Goal: Transaction & Acquisition: Book appointment/travel/reservation

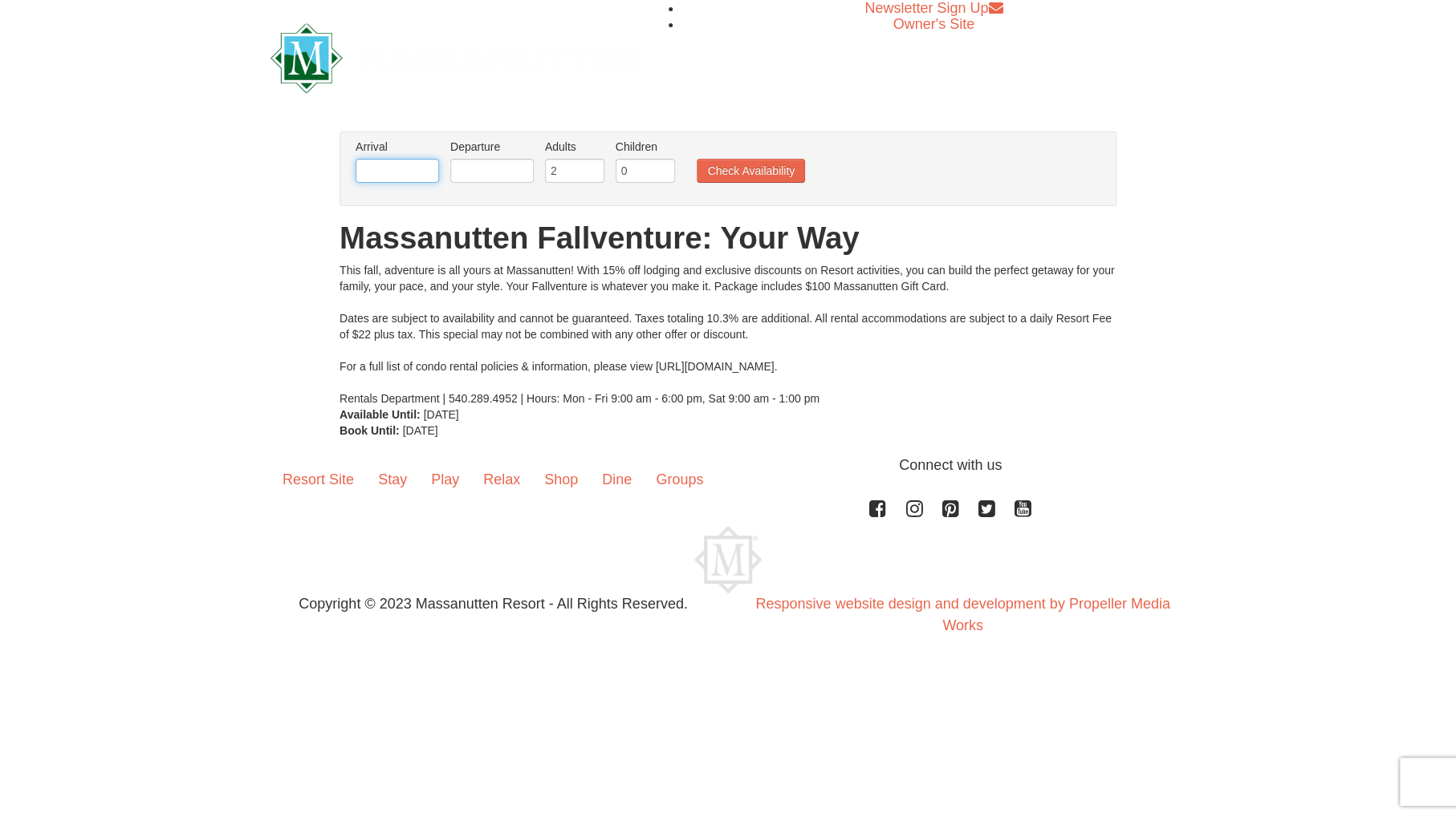
click at [422, 168] on input "text" at bounding box center [397, 170] width 83 height 24
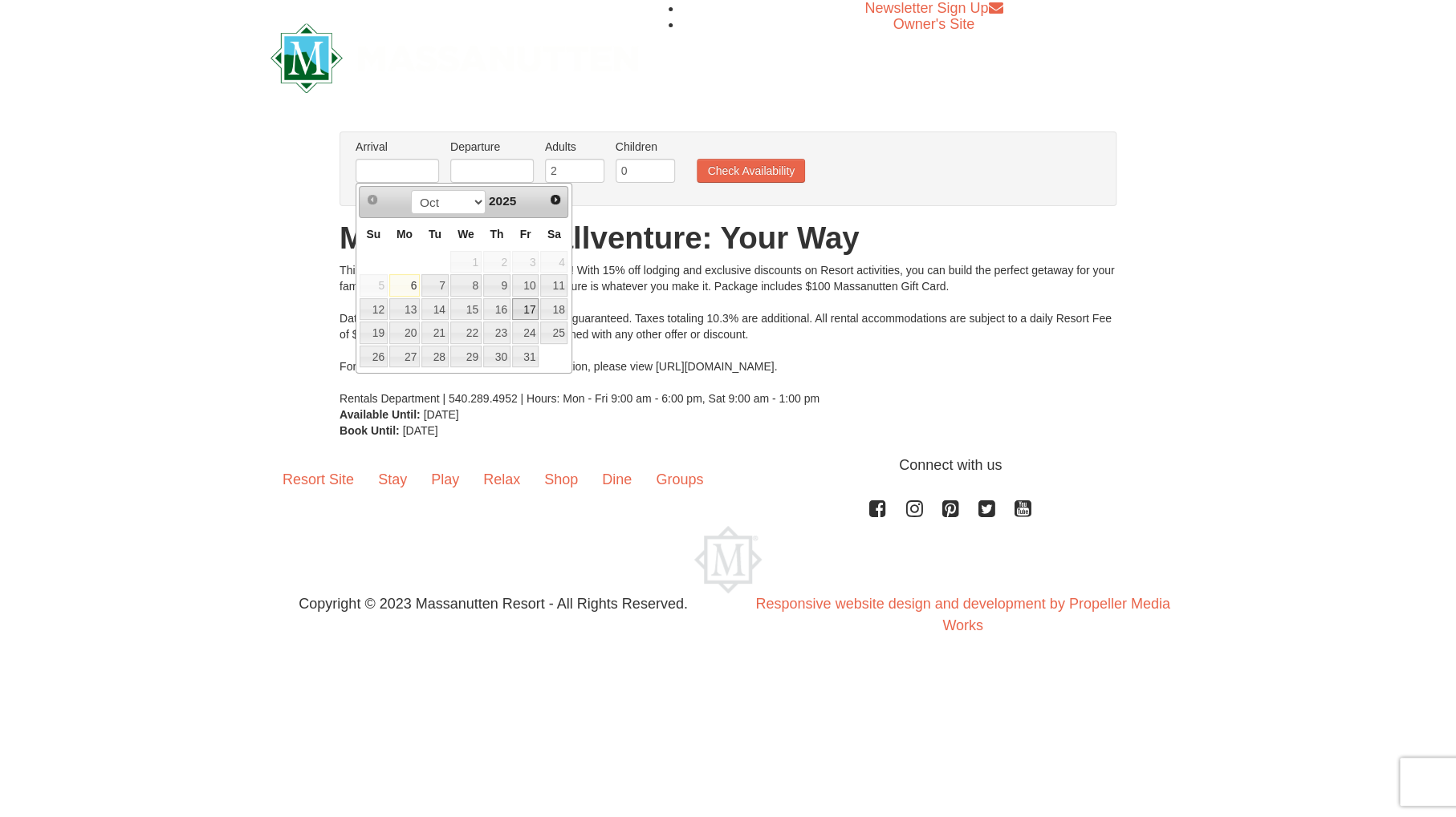
click at [516, 312] on link "17" at bounding box center [525, 309] width 27 height 23
type input "[DATE]"
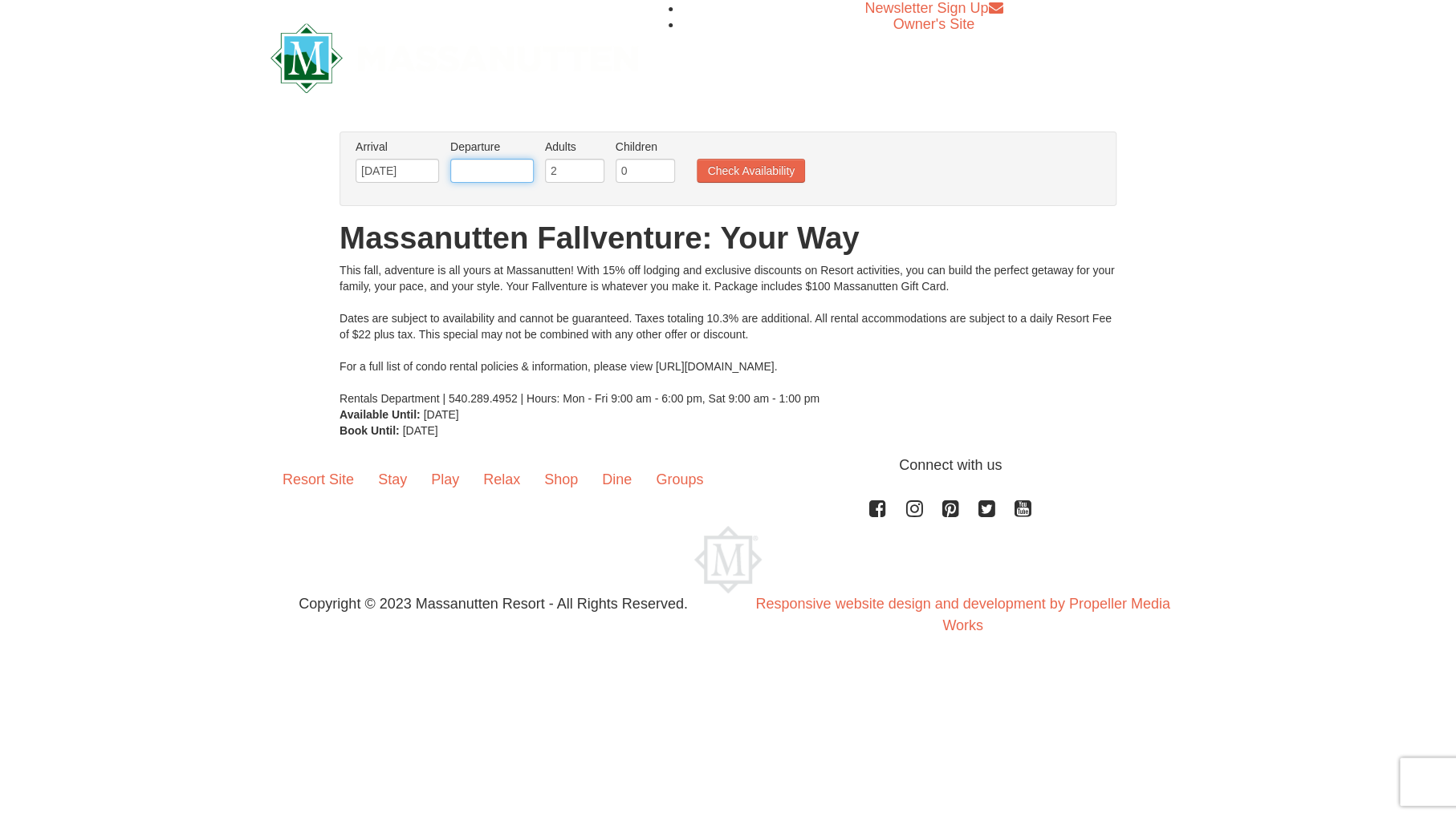
click at [509, 180] on input "text" at bounding box center [492, 170] width 83 height 24
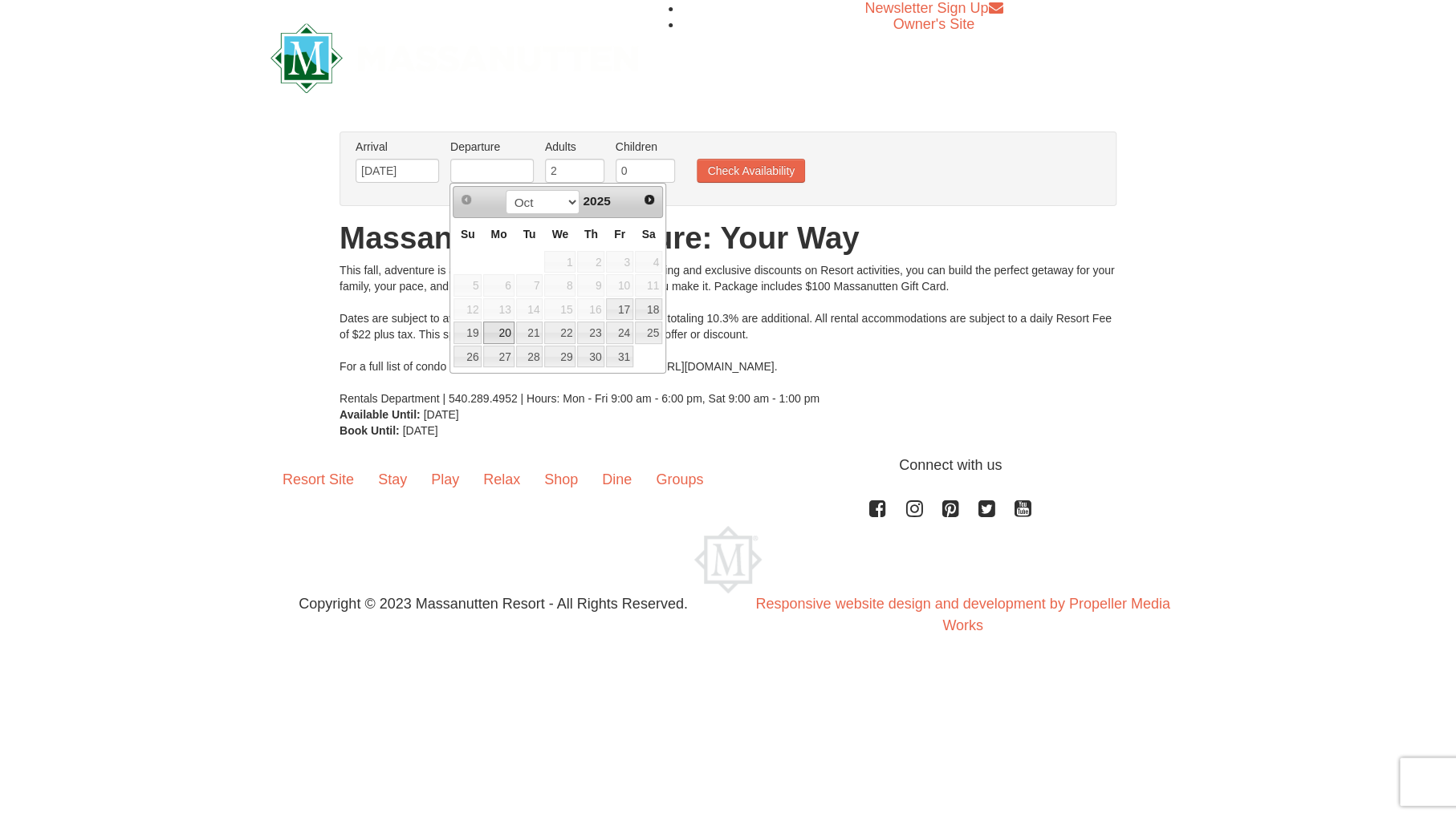
click at [503, 330] on link "20" at bounding box center [499, 333] width 31 height 23
type input "[DATE]"
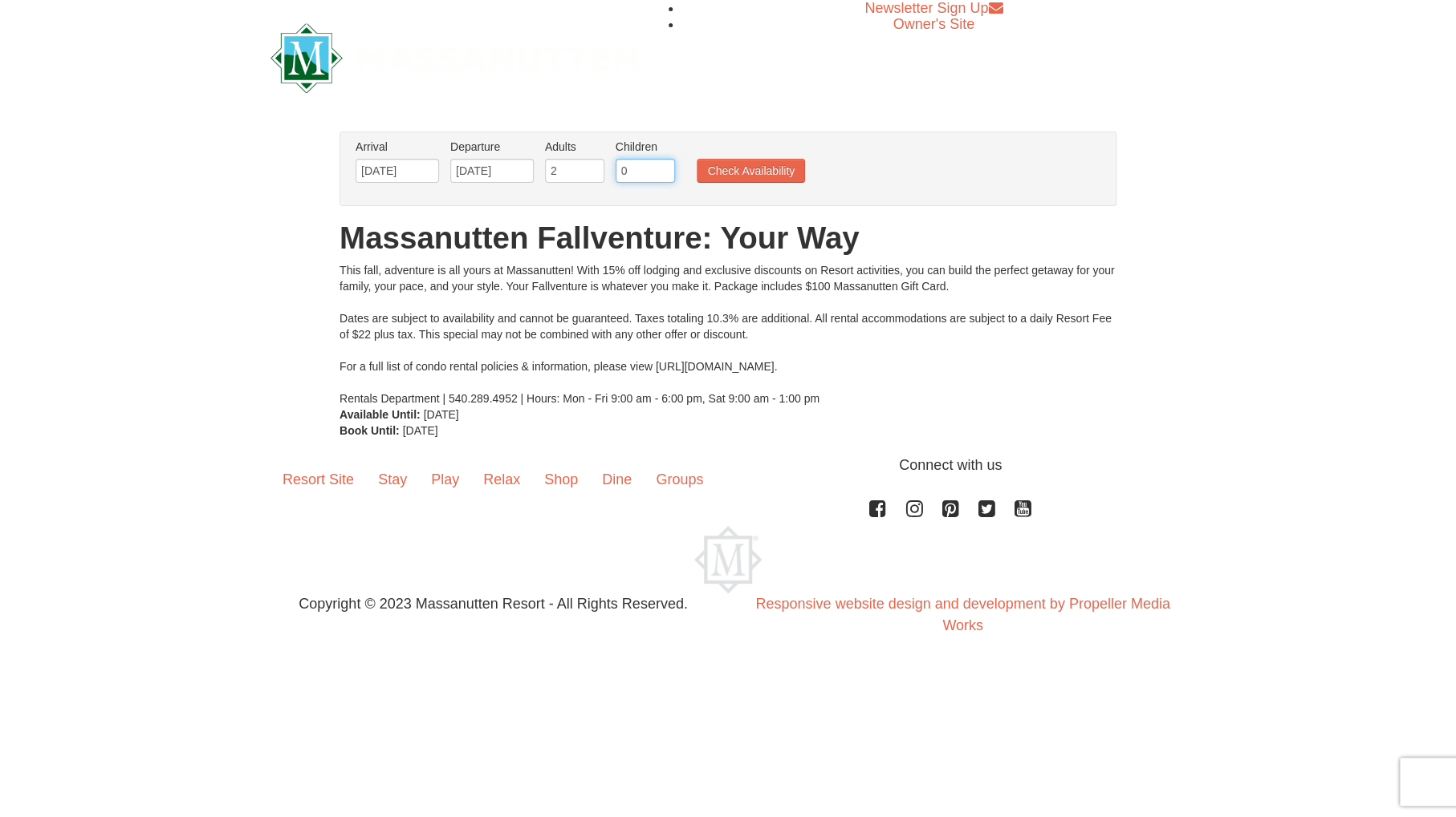
drag, startPoint x: 645, startPoint y: 161, endPoint x: 613, endPoint y: 162, distance: 32.0
click at [616, 162] on input "0" at bounding box center [645, 170] width 59 height 24
type input "2"
click at [747, 182] on button "Check Availability" at bounding box center [750, 170] width 108 height 24
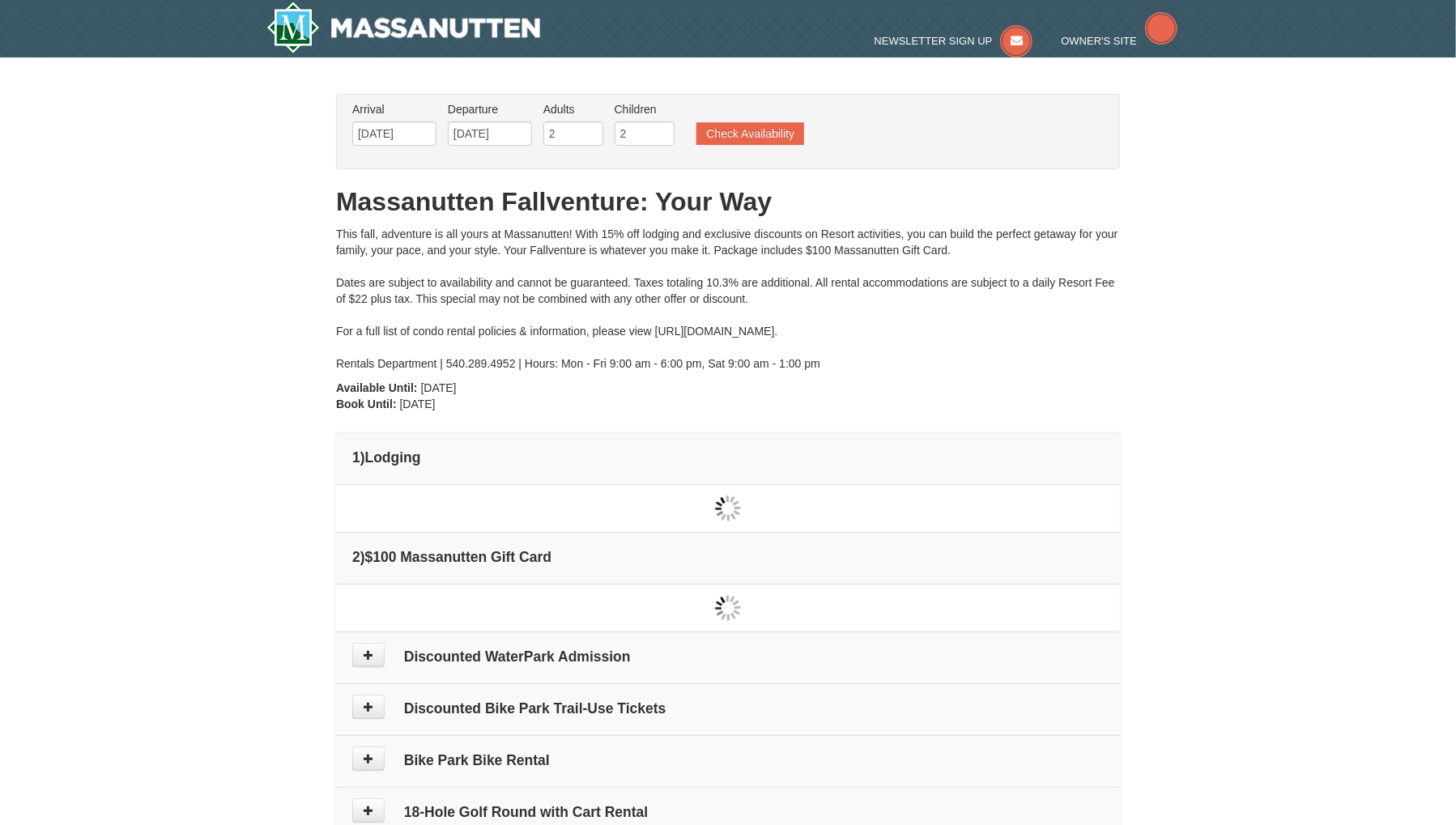
type input "[DATE]"
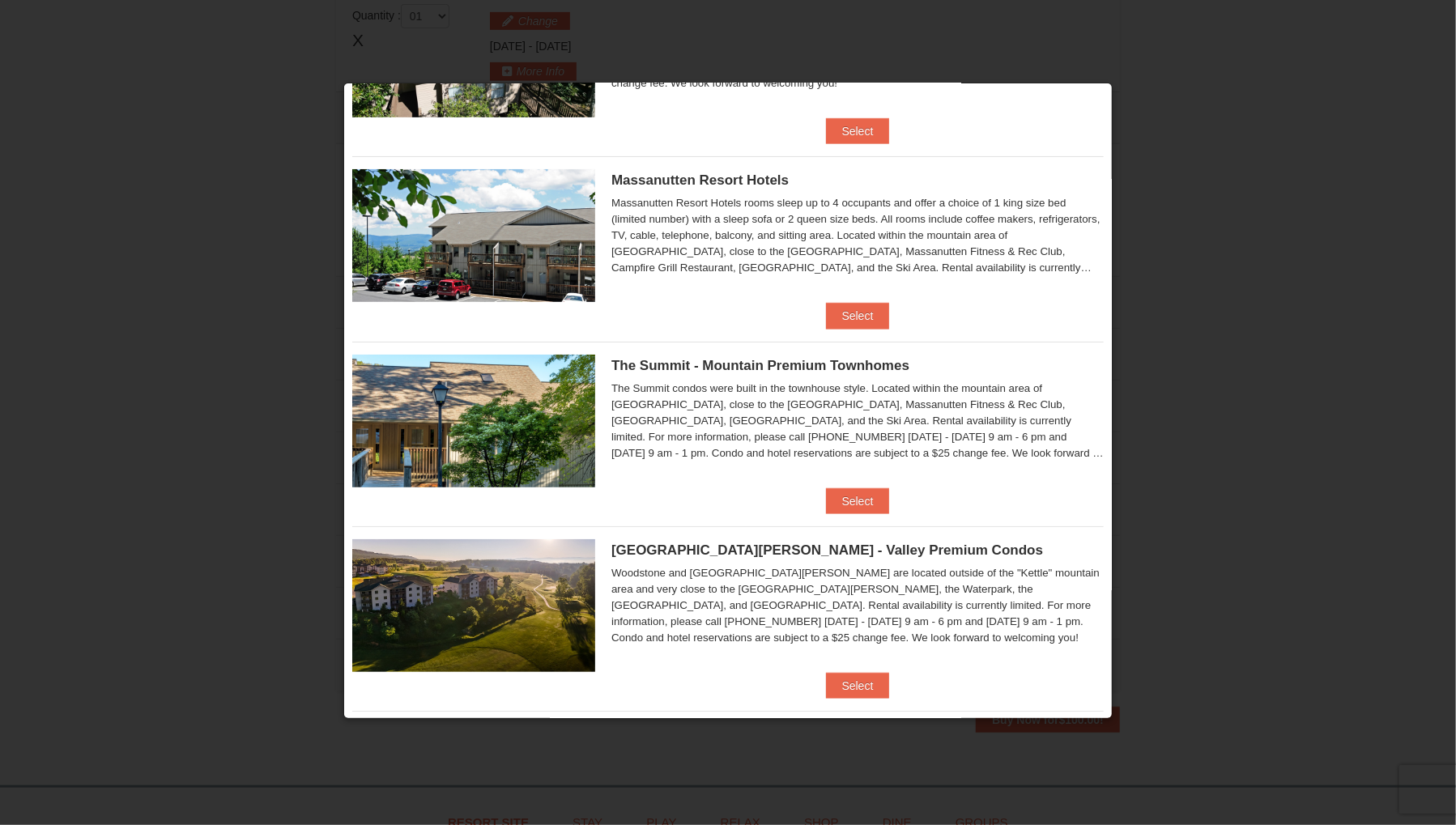
scroll to position [560, 0]
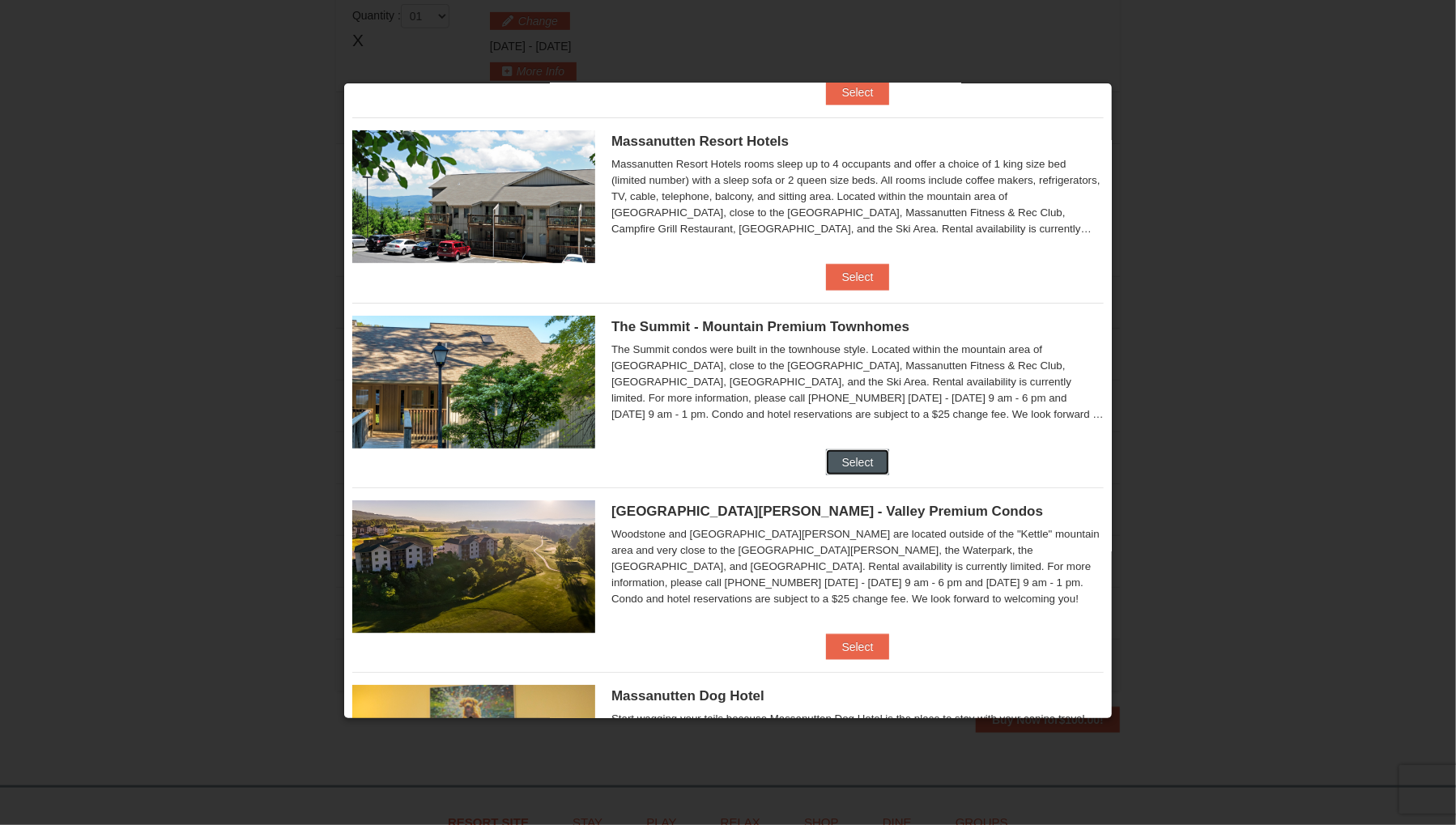
click at [860, 461] on button "Select" at bounding box center [857, 462] width 64 height 26
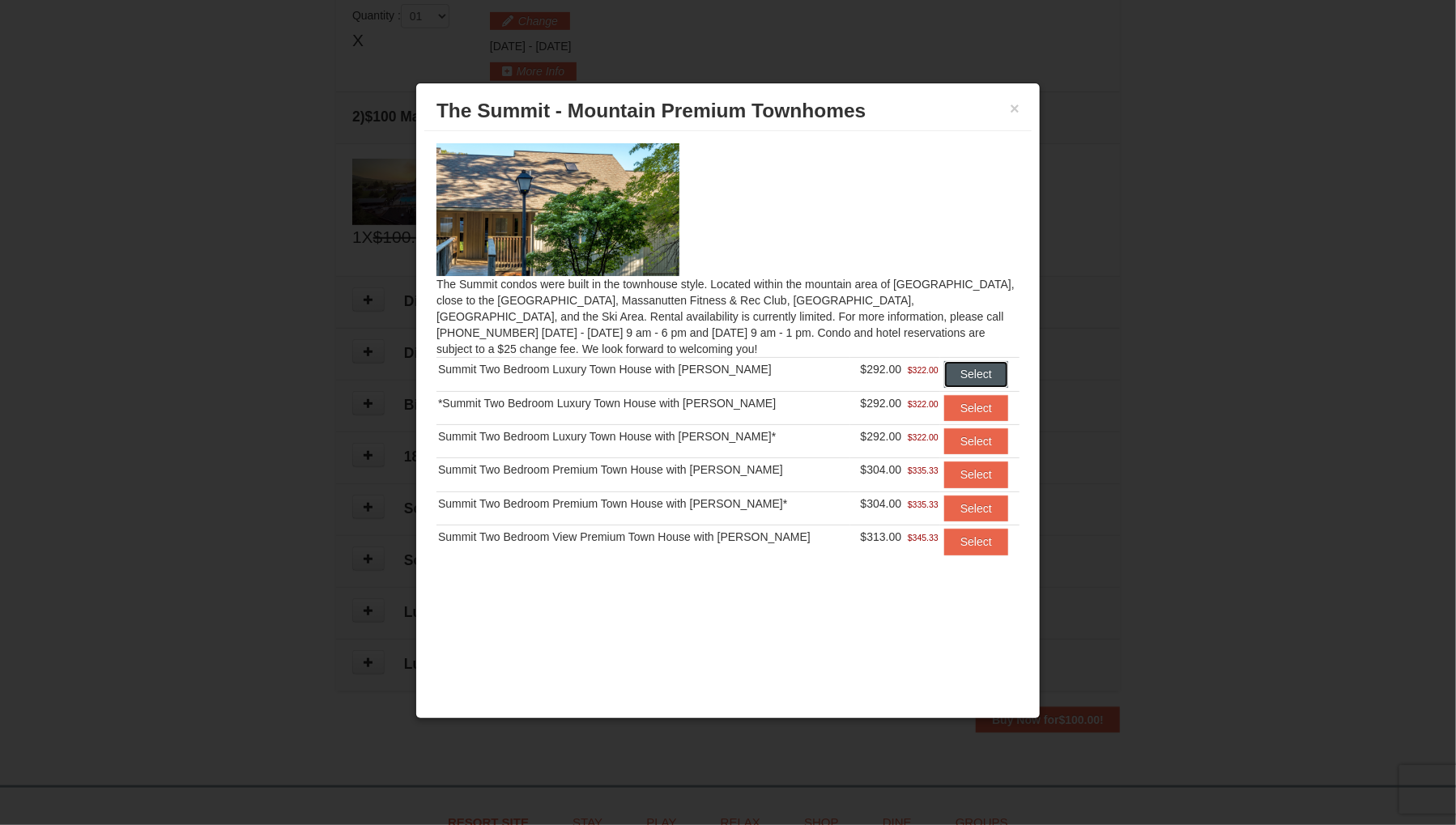
click at [981, 370] on button "Select" at bounding box center [976, 375] width 64 height 26
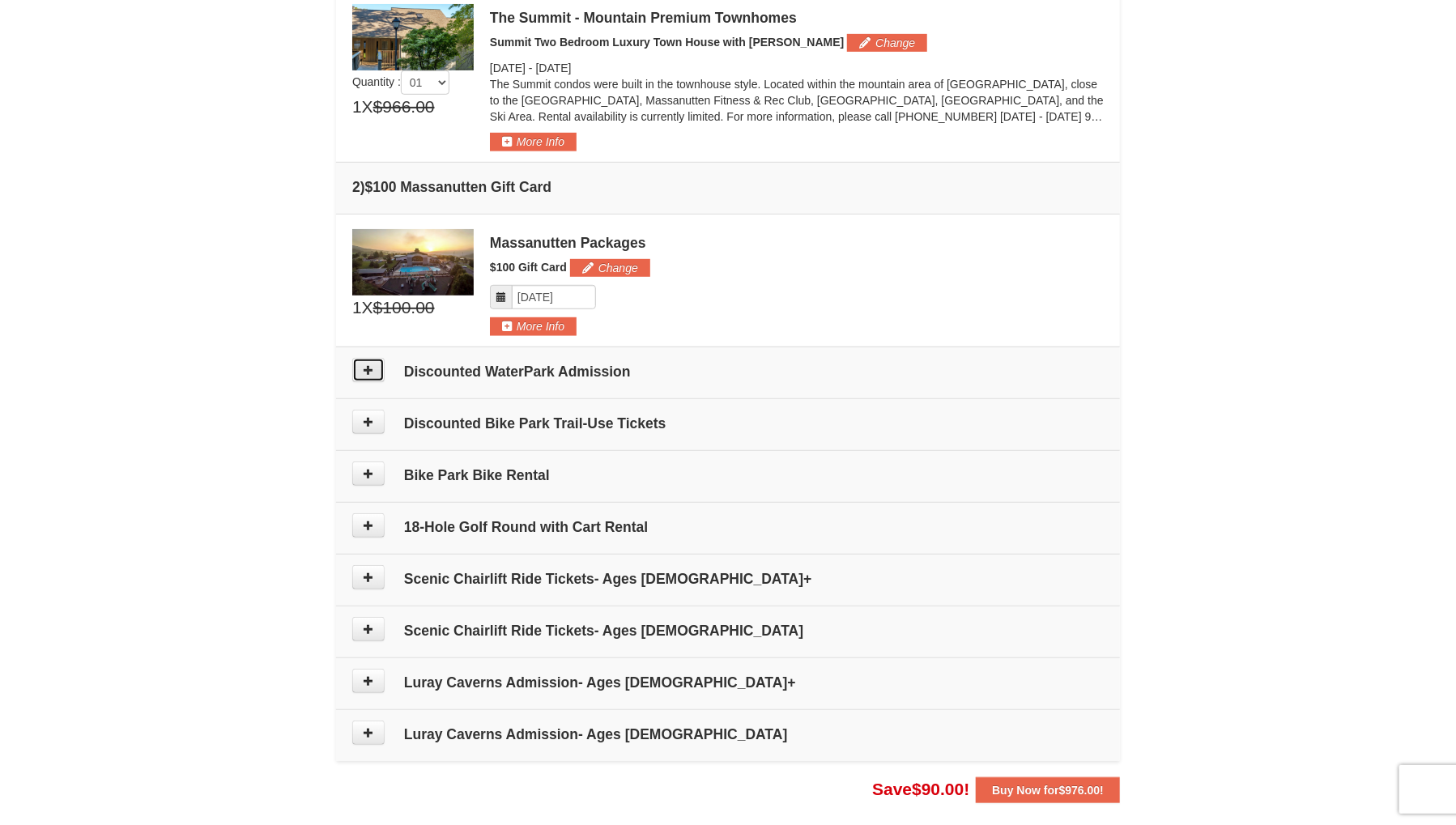
click at [369, 375] on button at bounding box center [368, 370] width 32 height 25
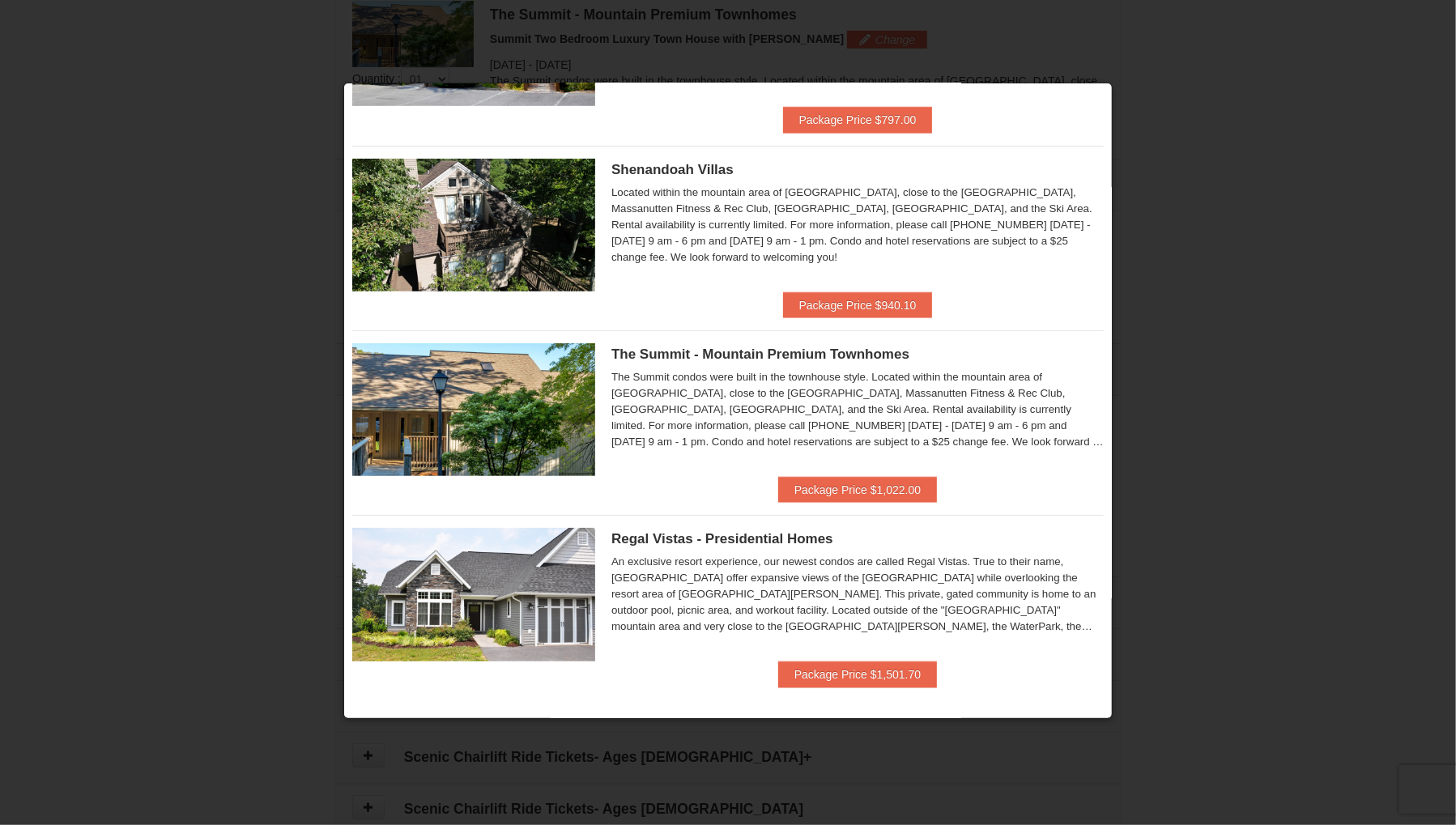
scroll to position [723, 0]
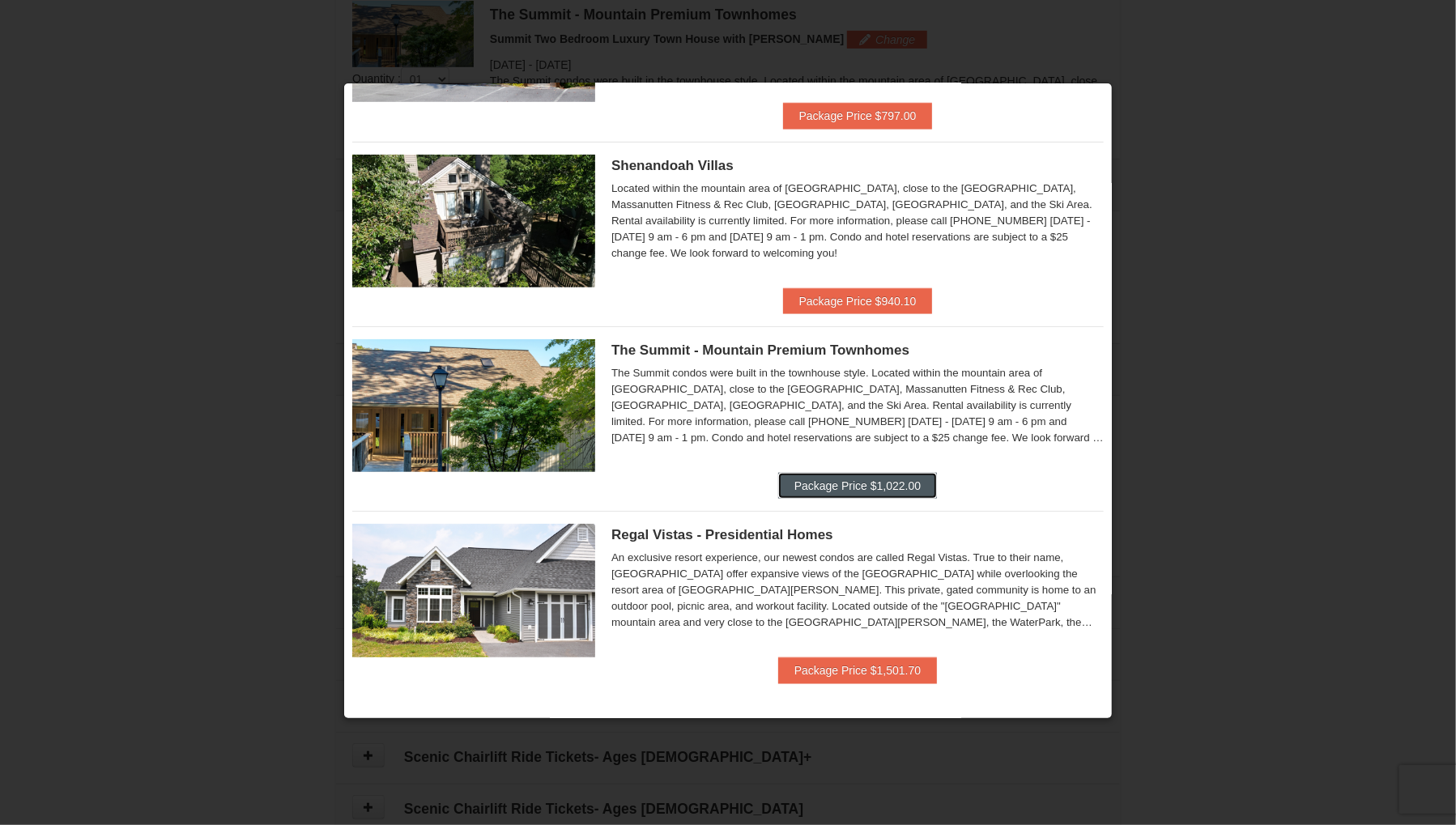
click at [846, 488] on button "Package Price $1,022.00" at bounding box center [857, 486] width 158 height 26
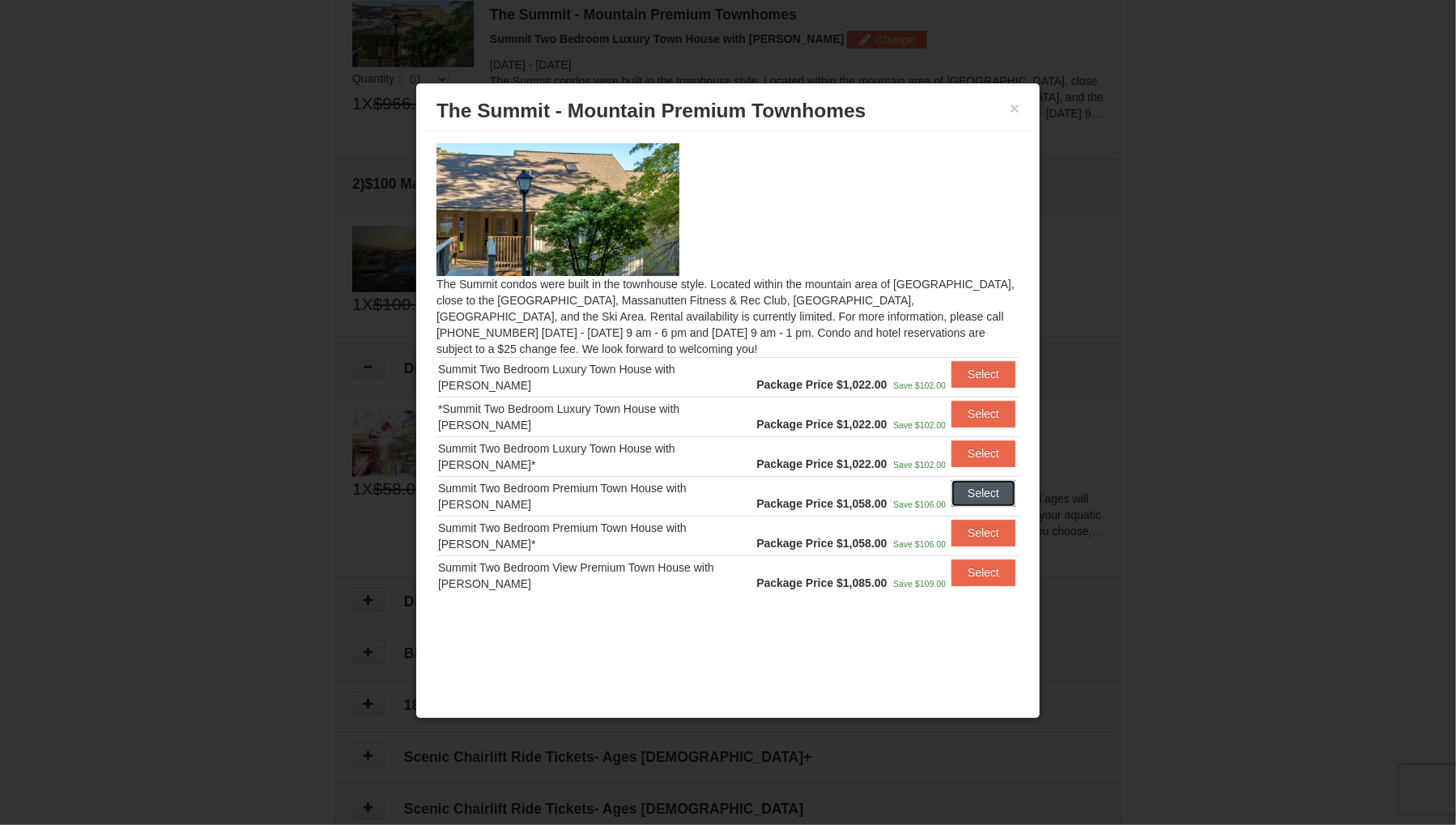
click at [972, 494] on button "Select" at bounding box center [983, 494] width 64 height 26
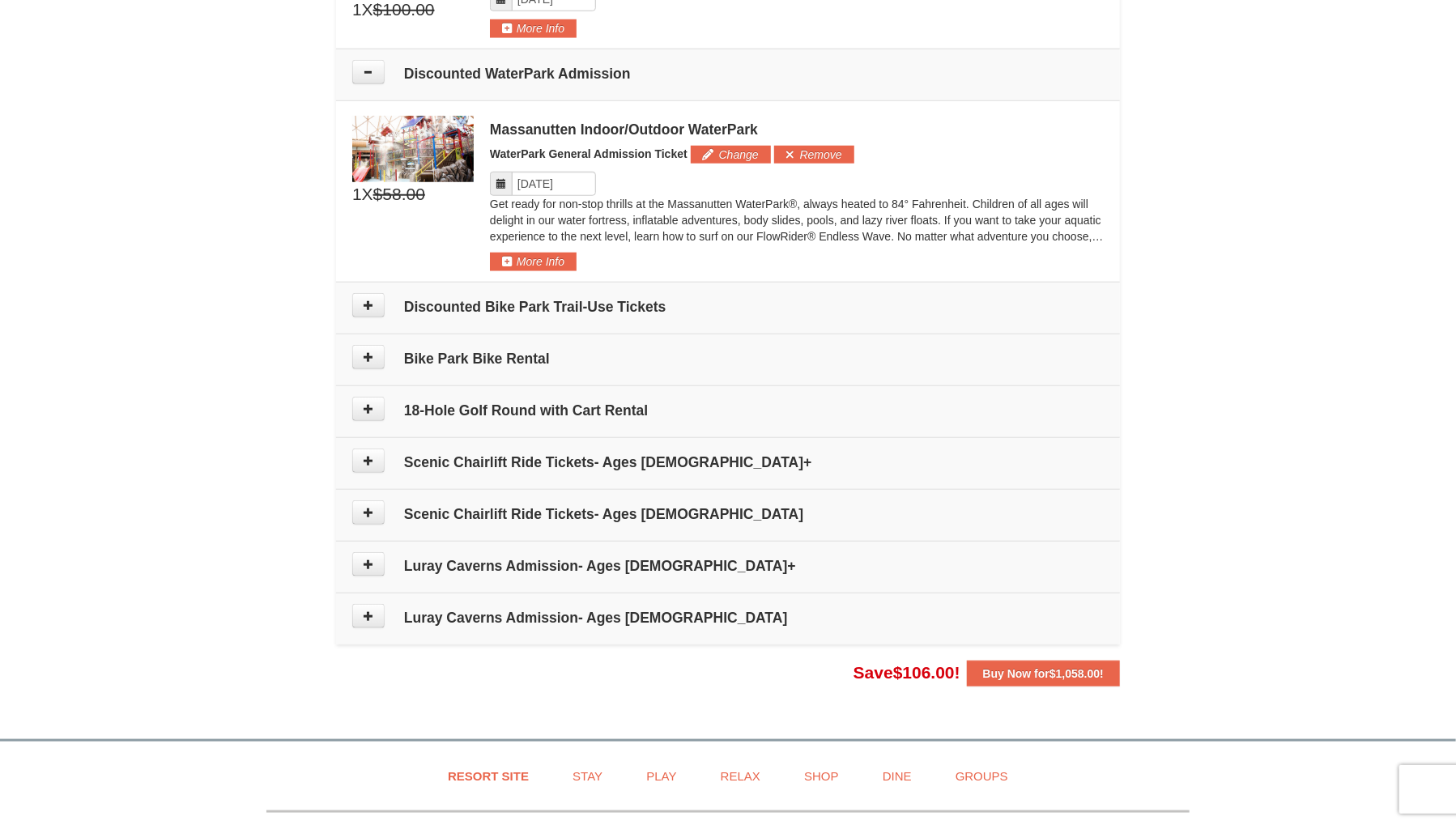
scroll to position [903, 0]
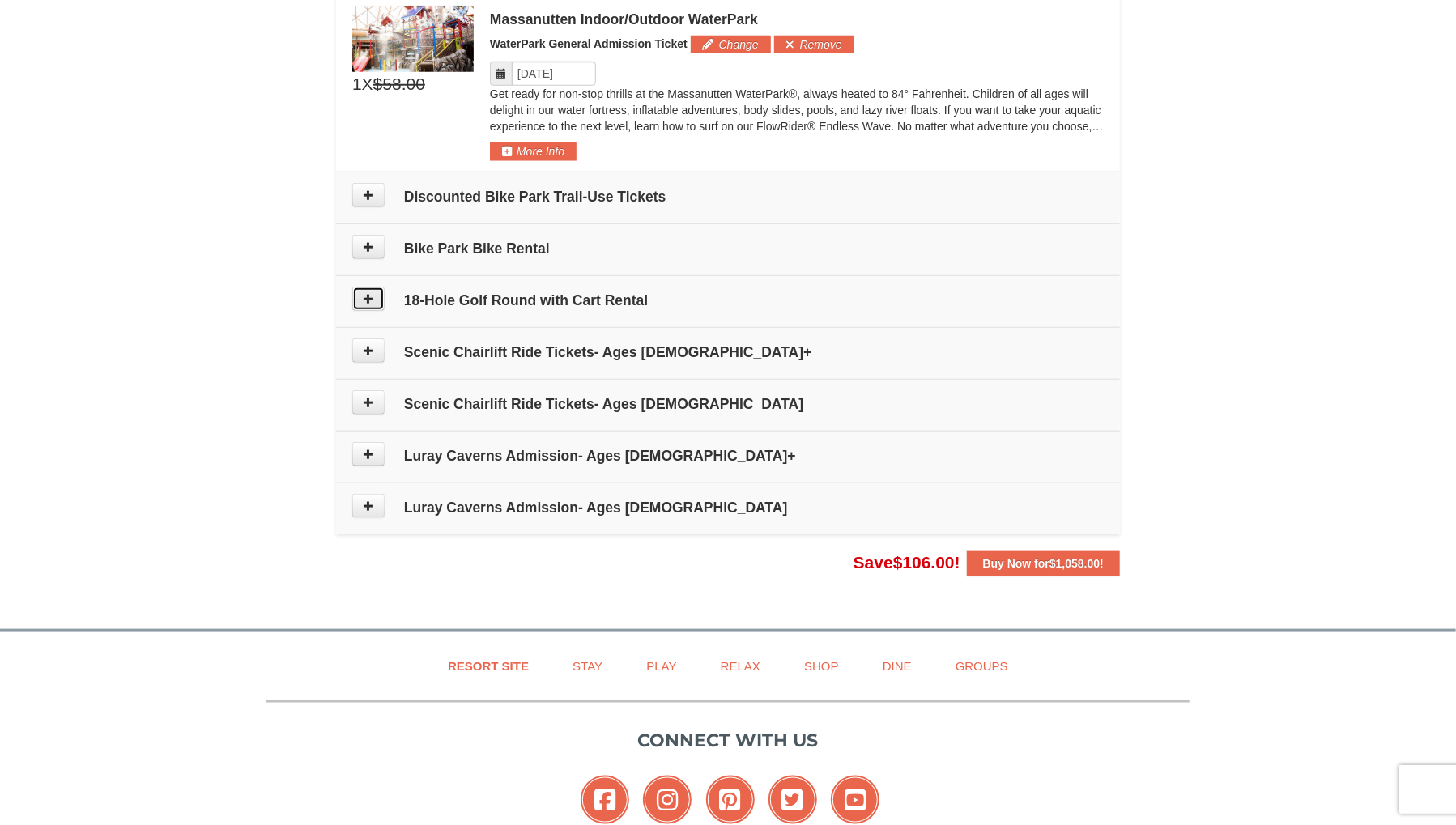
click at [372, 306] on button at bounding box center [368, 299] width 32 height 25
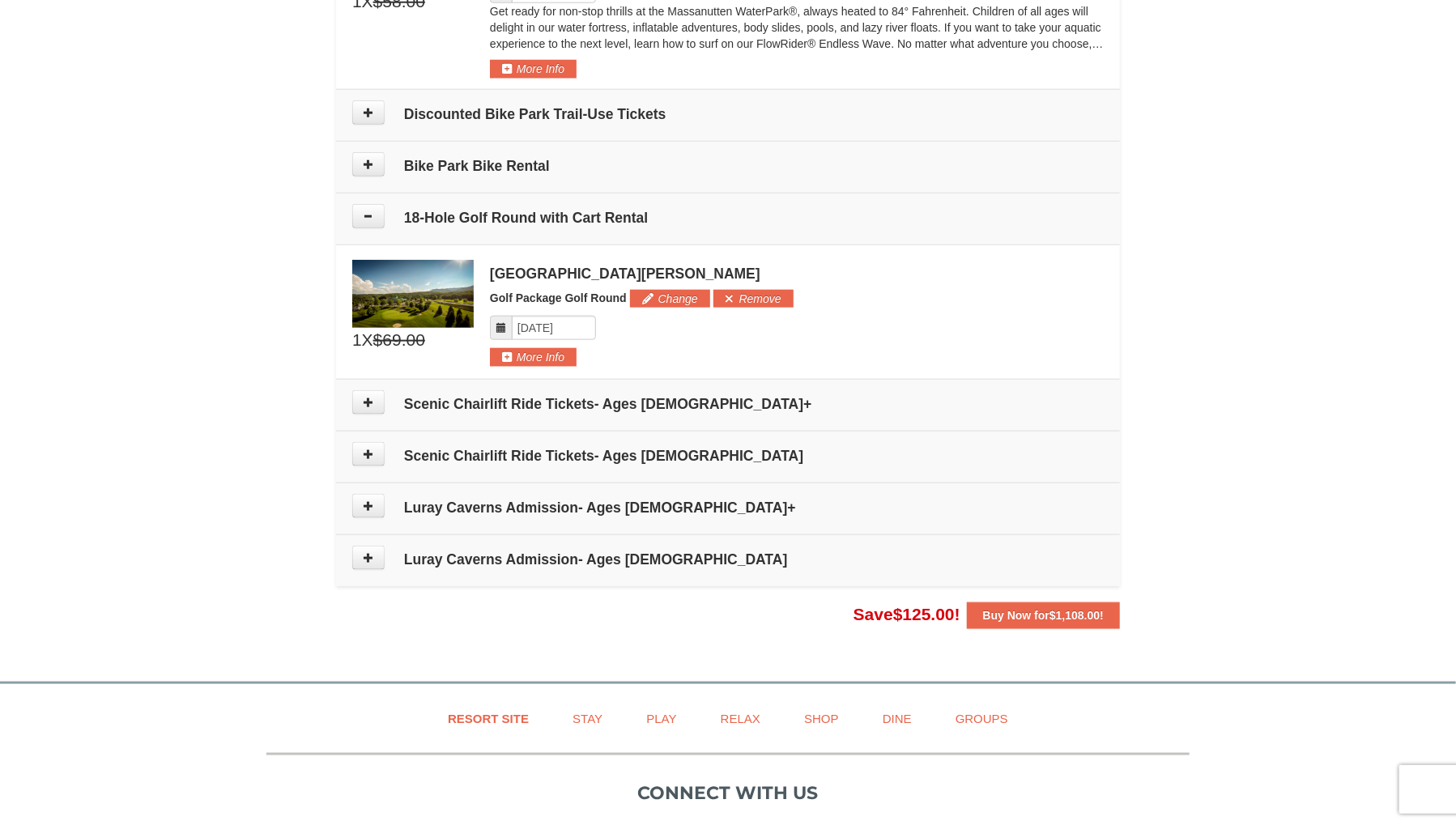
scroll to position [983, 0]
